Goal: Check status: Check status

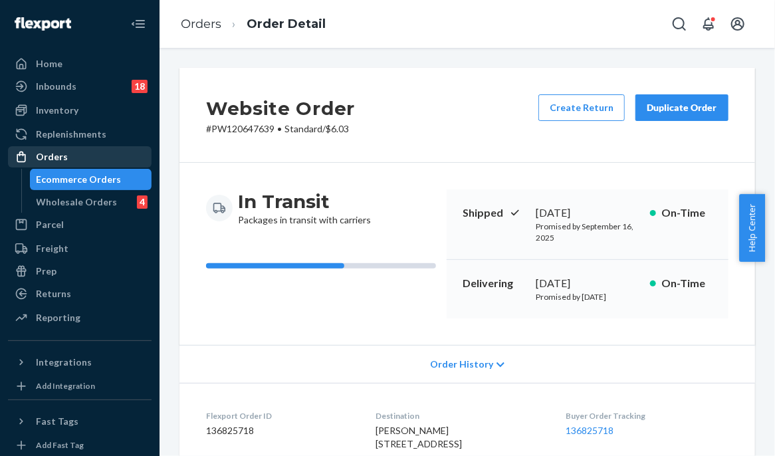
scroll to position [569, 0]
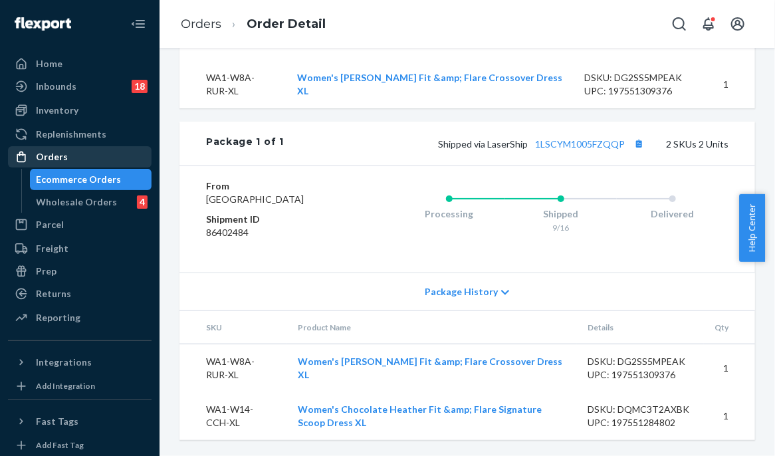
click at [84, 161] on div "Orders" at bounding box center [79, 157] width 141 height 19
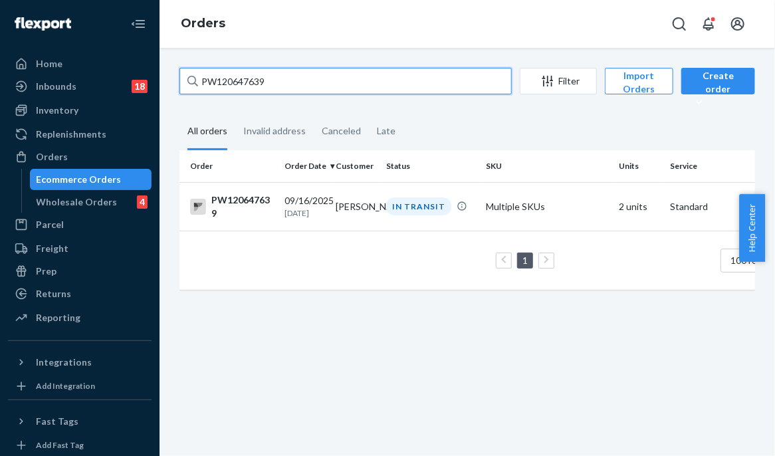
drag, startPoint x: 250, startPoint y: 82, endPoint x: 142, endPoint y: 85, distance: 108.4
click at [142, 85] on div "Home Inbounds 18 Shipping Plans Problems 18 Inventory Products Branded Packagin…" at bounding box center [387, 228] width 775 height 456
paste input "05736"
type input "PW120605736"
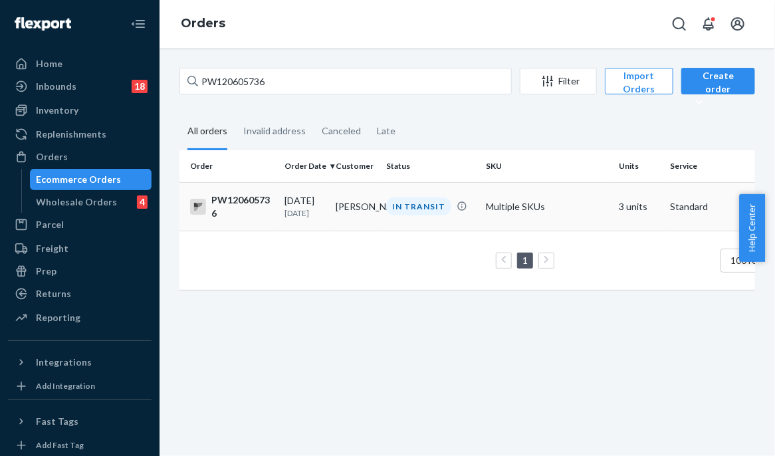
click at [395, 213] on div "IN TRANSIT" at bounding box center [418, 206] width 65 height 18
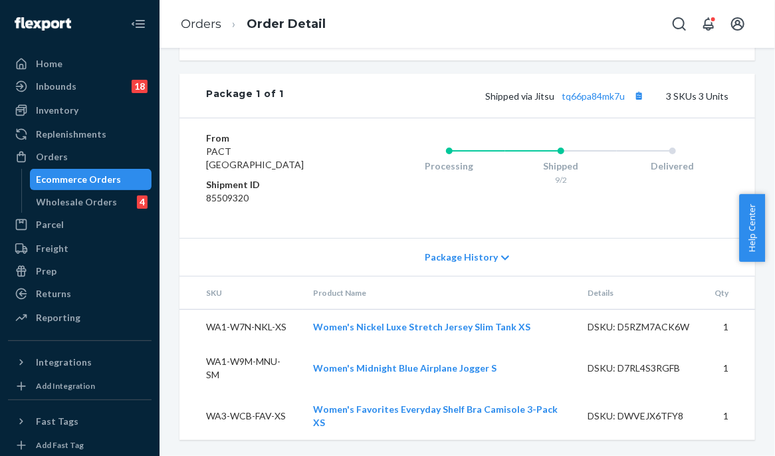
scroll to position [647, 0]
click at [582, 96] on link "tq66pa84mk7u" at bounding box center [593, 95] width 63 height 11
click at [94, 172] on div "Ecommerce Orders" at bounding box center [91, 179] width 120 height 19
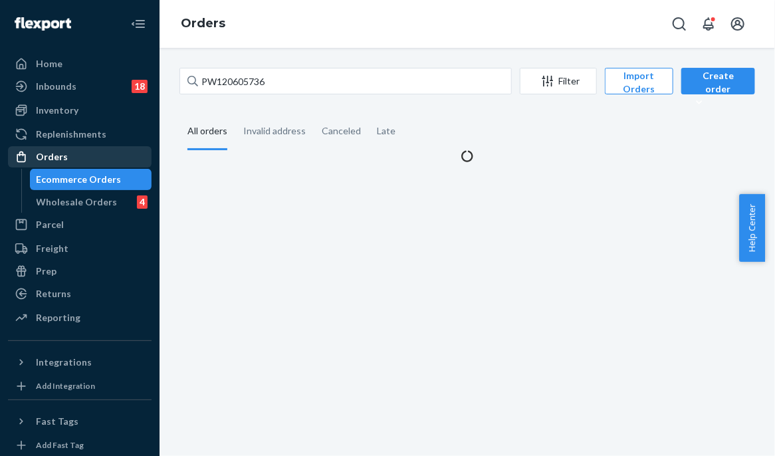
click at [93, 160] on div "Orders" at bounding box center [79, 157] width 141 height 19
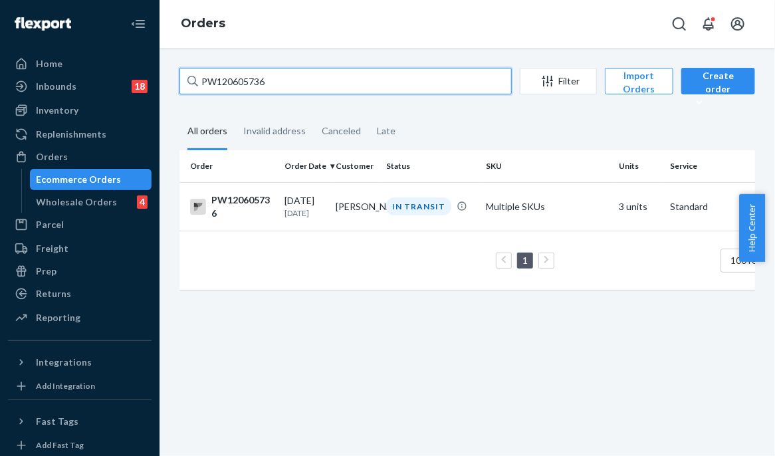
click at [300, 80] on input "PW120605736" at bounding box center [345, 81] width 332 height 27
drag, startPoint x: 300, startPoint y: 80, endPoint x: 193, endPoint y: 72, distance: 107.3
click at [193, 72] on div "PW120605736" at bounding box center [345, 81] width 332 height 27
paste input "67745"
type input "PW120667745"
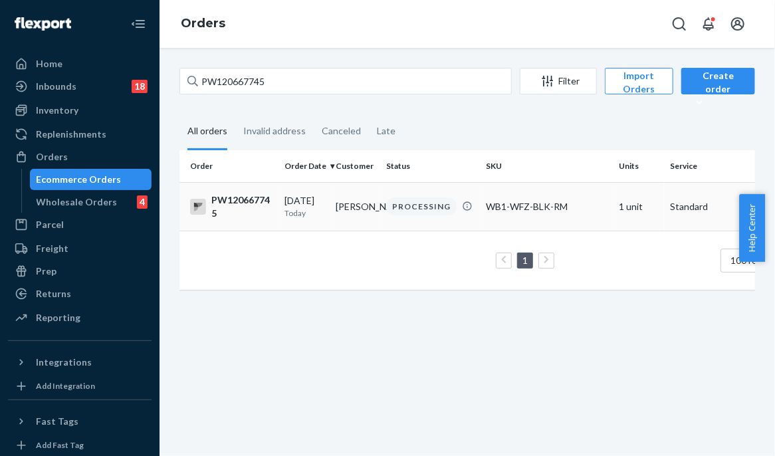
click at [402, 204] on div "PROCESSING" at bounding box center [421, 206] width 70 height 18
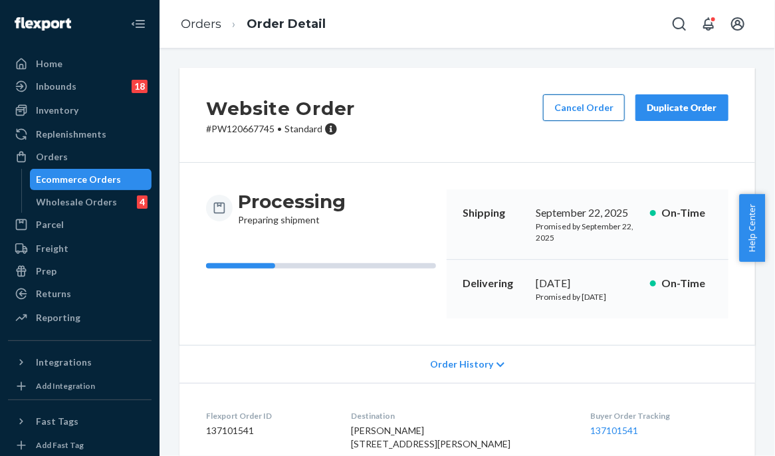
click at [566, 106] on button "Cancel Order" at bounding box center [584, 107] width 82 height 27
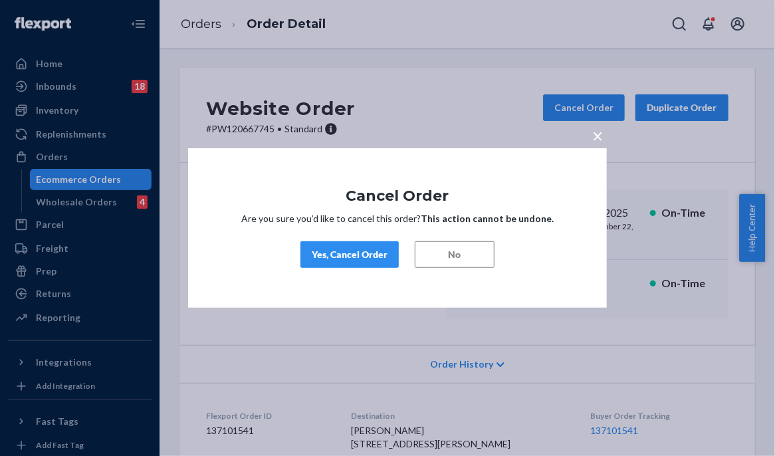
click at [345, 260] on div "Yes, Cancel Order" at bounding box center [350, 254] width 76 height 13
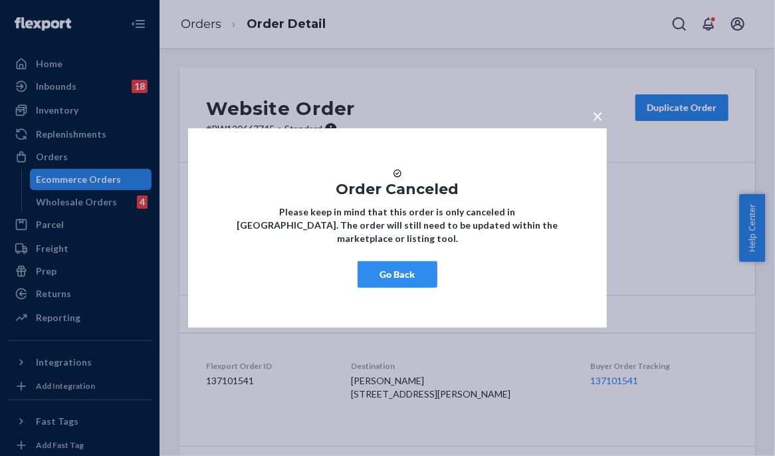
click at [428, 279] on button "Go Back" at bounding box center [398, 274] width 80 height 27
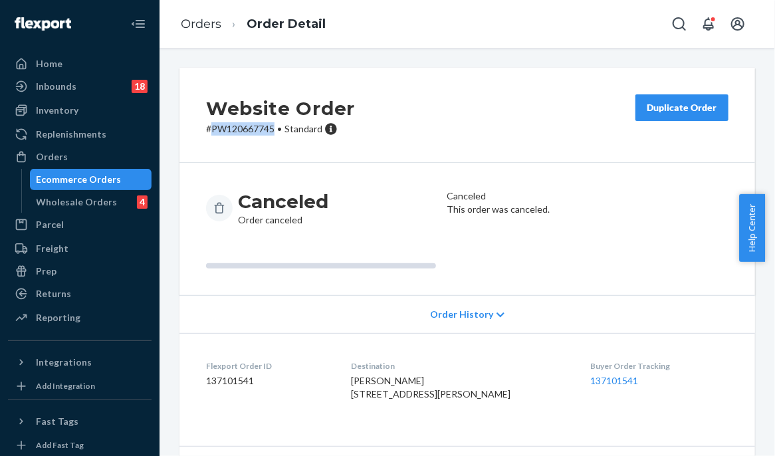
drag, startPoint x: 274, startPoint y: 127, endPoint x: 221, endPoint y: 128, distance: 53.2
click at [211, 128] on p "# PW120667745 • Standard" at bounding box center [280, 128] width 149 height 13
copy p "PW120667745"
click at [65, 154] on div "Orders" at bounding box center [79, 157] width 141 height 19
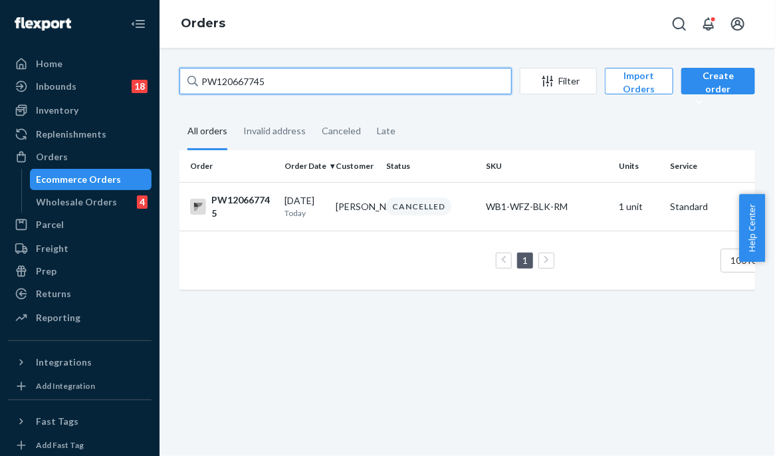
drag, startPoint x: 291, startPoint y: 74, endPoint x: 175, endPoint y: 68, distance: 116.5
click at [175, 68] on div "PW120667745 Filter Import Orders Create order Ecommerce order Removal order All…" at bounding box center [468, 185] width 596 height 235
paste input "565091"
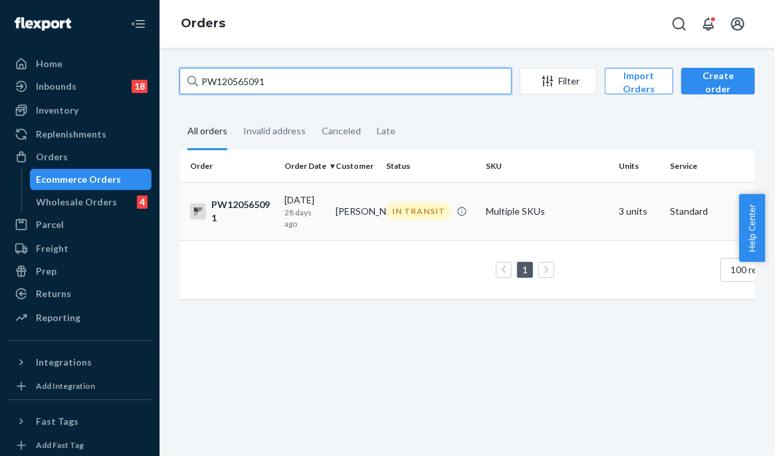
type input "PW120565091"
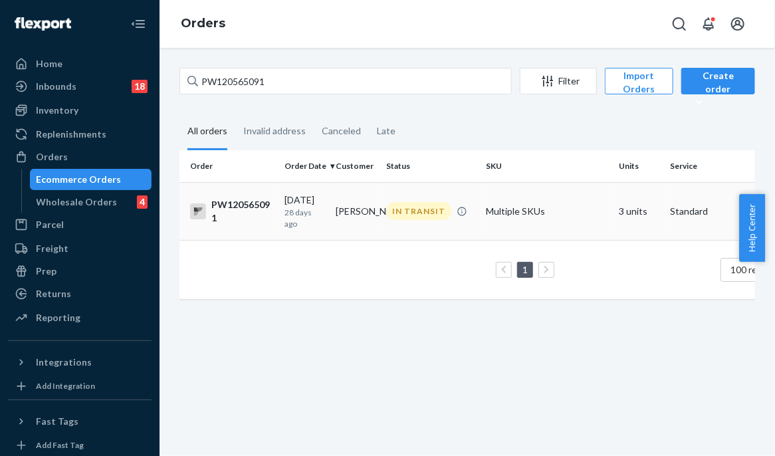
click at [388, 212] on div "IN TRANSIT" at bounding box center [418, 211] width 65 height 18
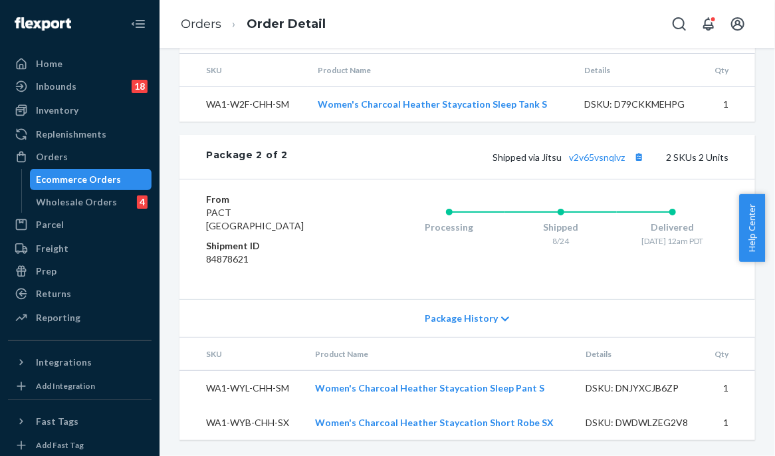
scroll to position [644, 0]
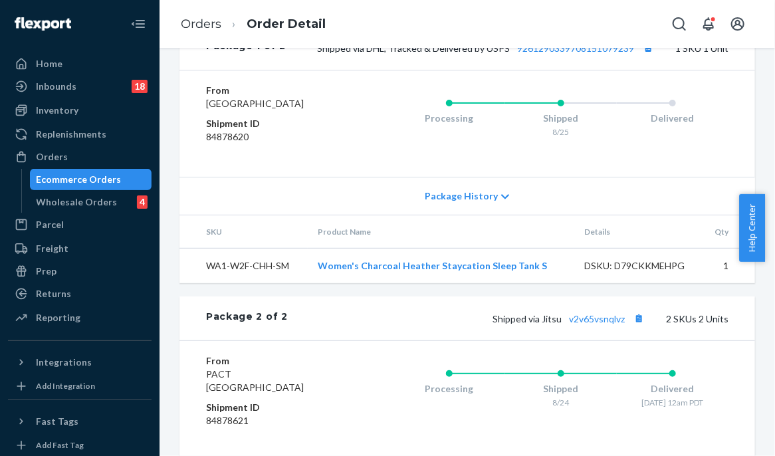
click at [294, 150] on dl "From [GEOGRAPHIC_DATA] Shipment ID 84878620" at bounding box center [273, 117] width 134 height 66
click at [340, 160] on div "Processing Shipped 8/25 Delivered" at bounding box center [534, 124] width 388 height 80
